Goal: Transaction & Acquisition: Purchase product/service

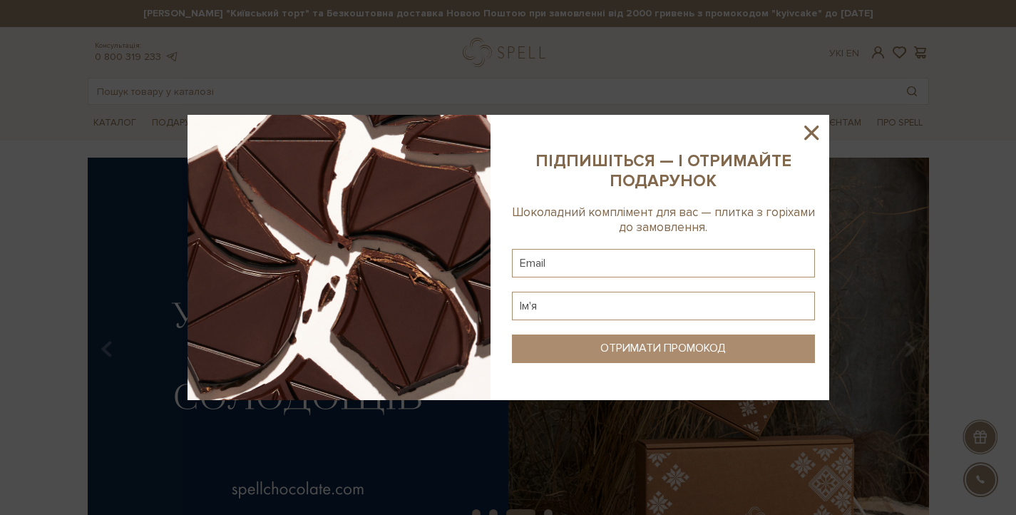
click at [811, 131] on icon at bounding box center [811, 132] width 14 height 14
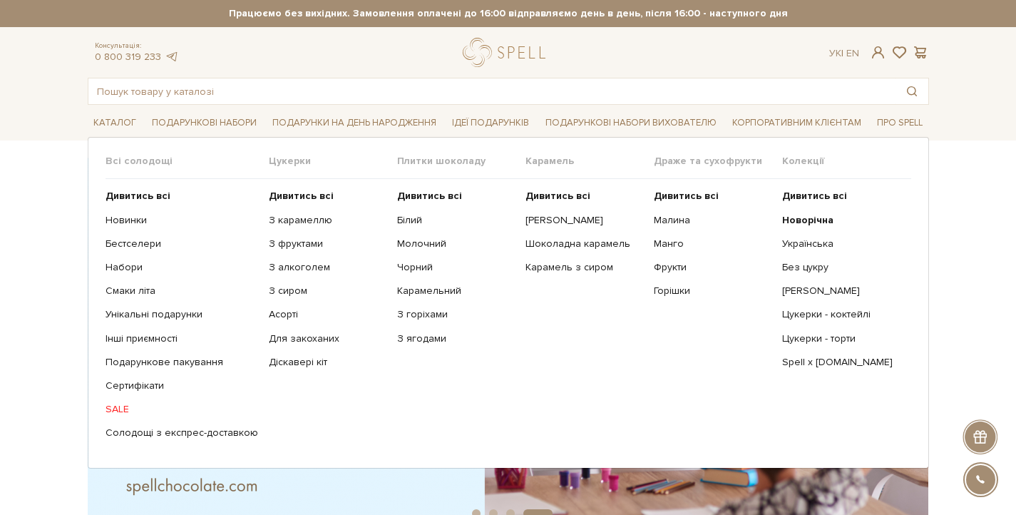
click at [119, 408] on link "SALE" at bounding box center [182, 409] width 153 height 13
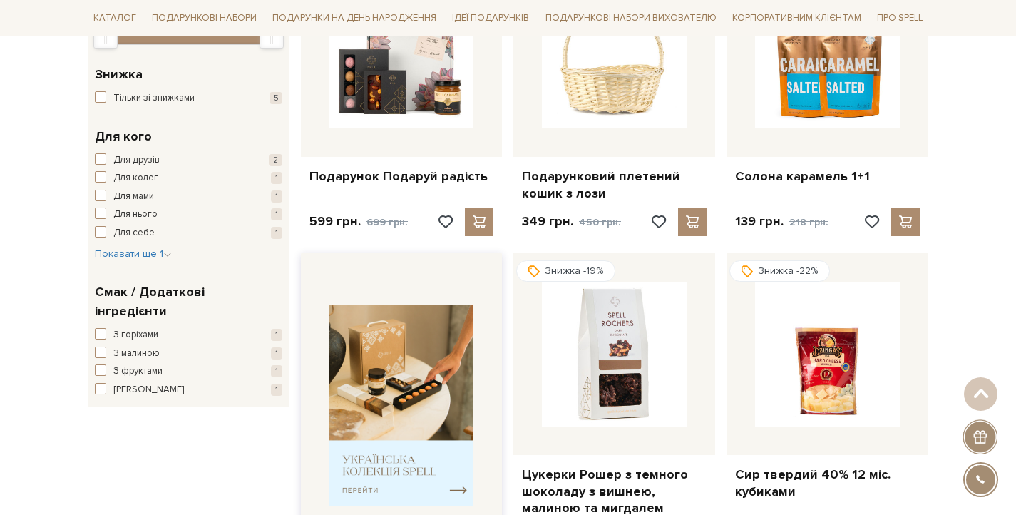
scroll to position [319, 0]
click at [396, 369] on img at bounding box center [401, 404] width 145 height 200
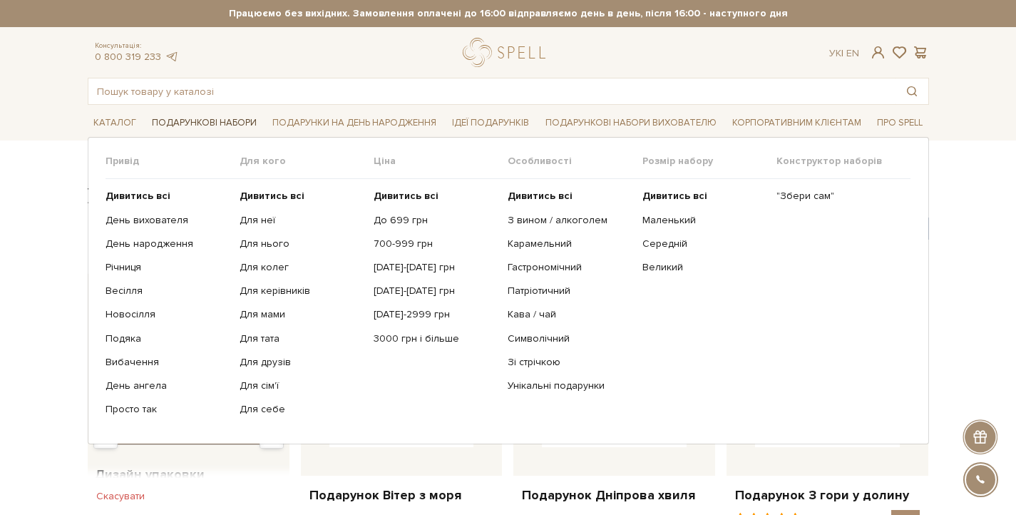
click at [222, 127] on link "Подарункові набори" at bounding box center [204, 123] width 116 height 22
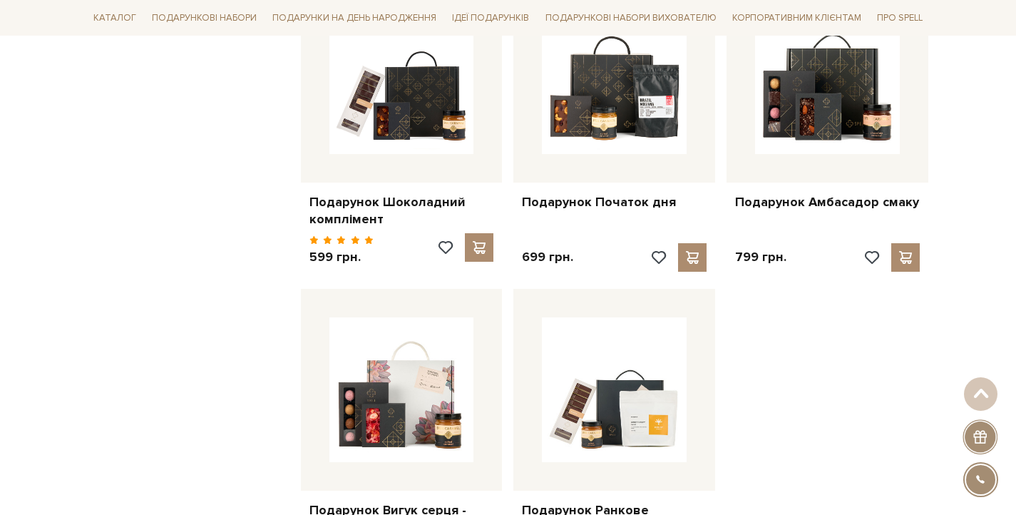
scroll to position [1672, 0]
